Goal: Complete application form

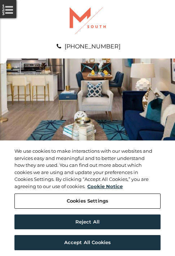
scroll to position [370, 0]
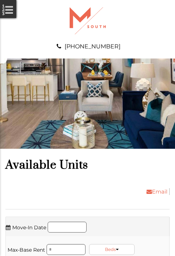
scroll to position [493, 0]
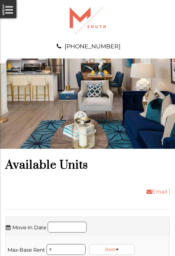
scroll to position [663, 0]
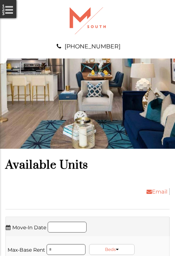
scroll to position [786, 0]
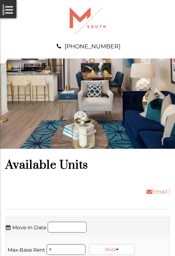
scroll to position [1033, 0]
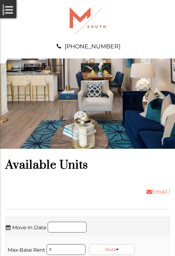
scroll to position [1202, 0]
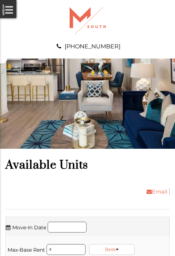
scroll to position [1449, 0]
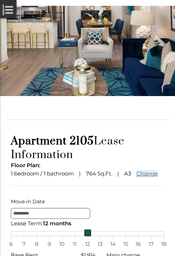
click at [87, 237] on link at bounding box center [88, 233] width 8 height 8
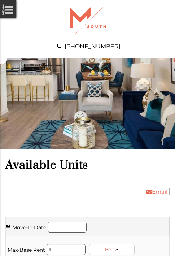
scroll to position [1695, 0]
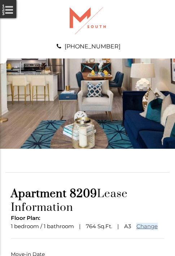
scroll to position [54, 0]
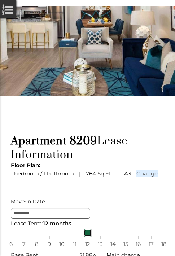
click at [87, 237] on link at bounding box center [88, 233] width 8 height 8
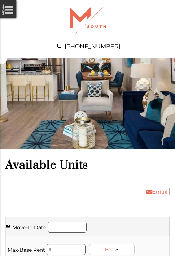
scroll to position [1865, 0]
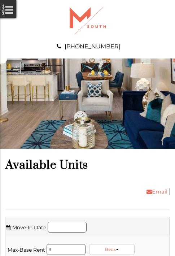
scroll to position [2034, 0]
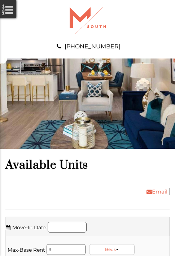
scroll to position [2158, 0]
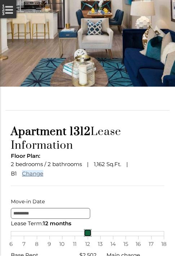
click at [87, 237] on link at bounding box center [88, 233] width 8 height 8
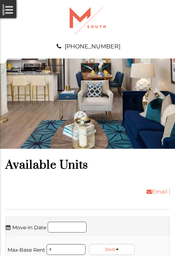
scroll to position [2527, 0]
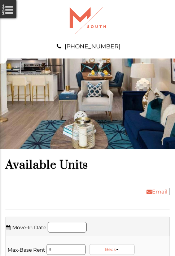
scroll to position [2866, 0]
